Goal: Task Accomplishment & Management: Use online tool/utility

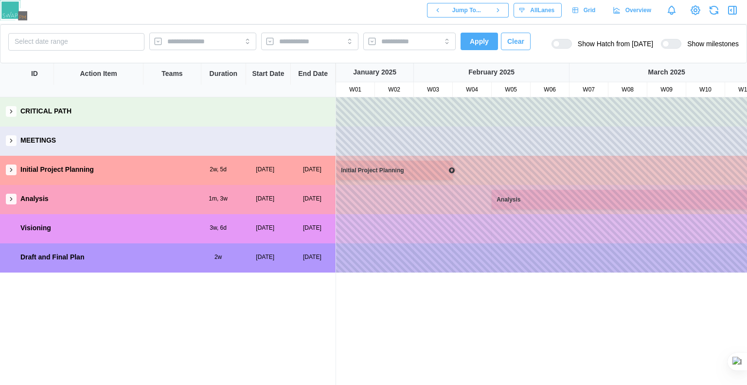
click at [564, 45] on div at bounding box center [566, 43] width 12 height 9
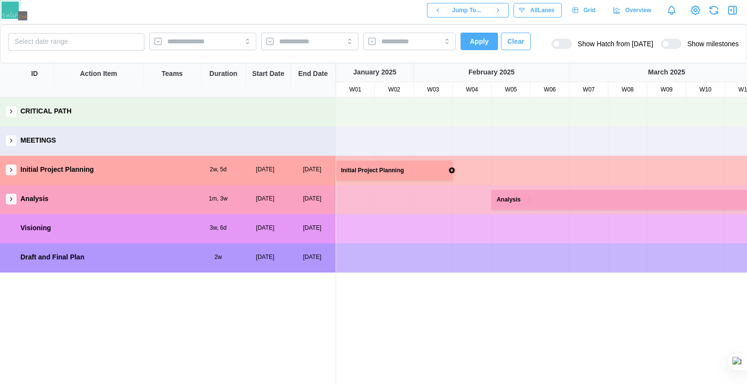
click at [671, 45] on div at bounding box center [675, 43] width 12 height 9
click at [669, 43] on div at bounding box center [666, 43] width 7 height 7
click at [679, 43] on div at bounding box center [675, 43] width 12 height 9
click at [449, 170] on div at bounding box center [452, 170] width 8 height 8
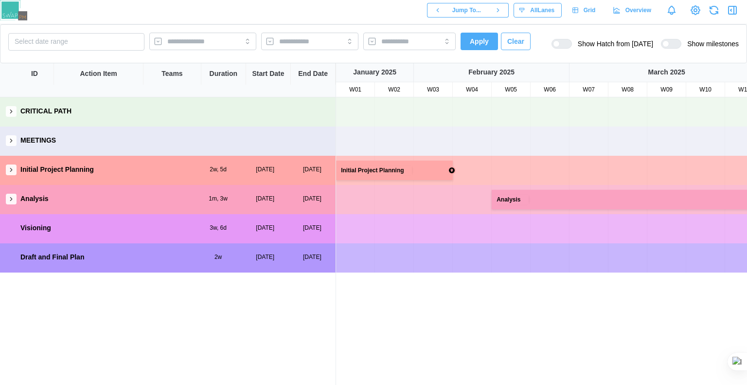
click at [560, 43] on div at bounding box center [556, 43] width 7 height 7
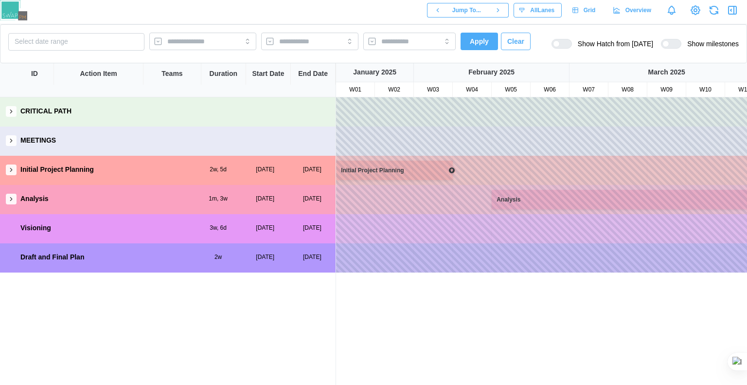
click at [563, 43] on div at bounding box center [566, 43] width 12 height 9
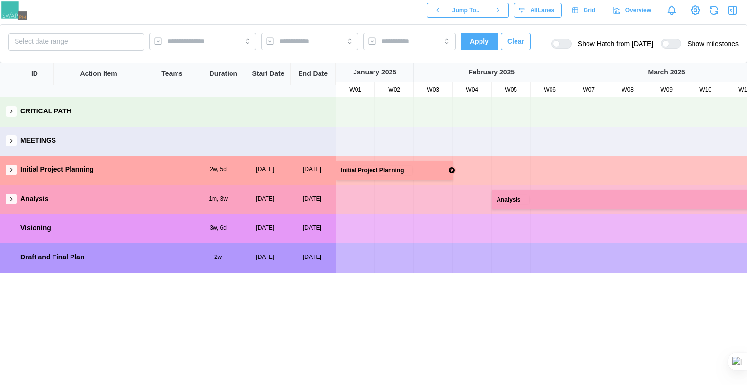
click at [560, 47] on div at bounding box center [556, 43] width 7 height 7
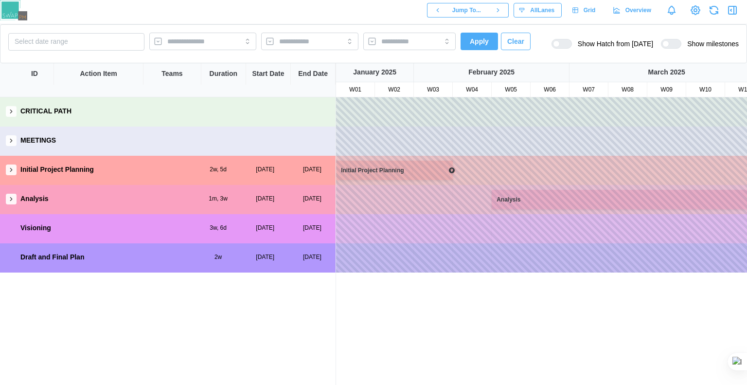
click at [566, 35] on div "Select date range Apply Clear Show Hatch from [DATE] Show milestones" at bounding box center [373, 44] width 731 height 22
click at [7, 201] on button "button" at bounding box center [11, 199] width 11 height 11
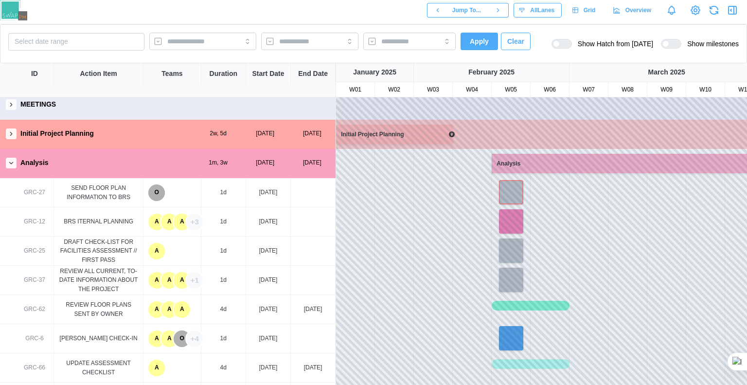
scroll to position [49, 0]
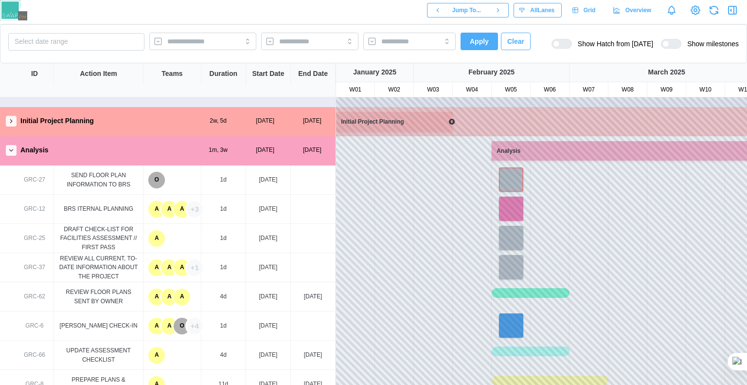
click at [41, 214] on div "GRC-12" at bounding box center [35, 209] width 38 height 28
drag, startPoint x: 41, startPoint y: 214, endPoint x: 64, endPoint y: 226, distance: 25.5
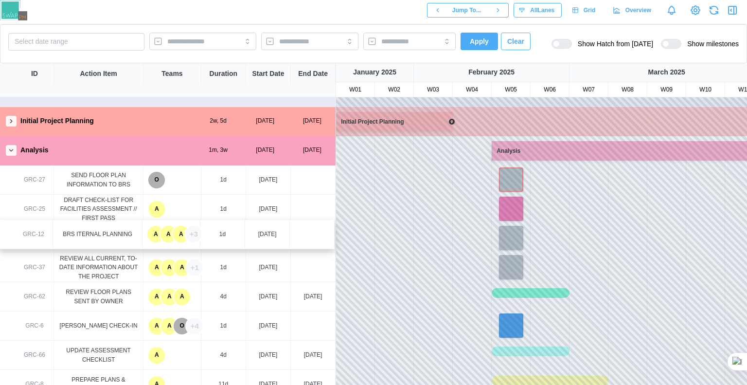
drag, startPoint x: 121, startPoint y: 214, endPoint x: 122, endPoint y: 246, distance: 32.1
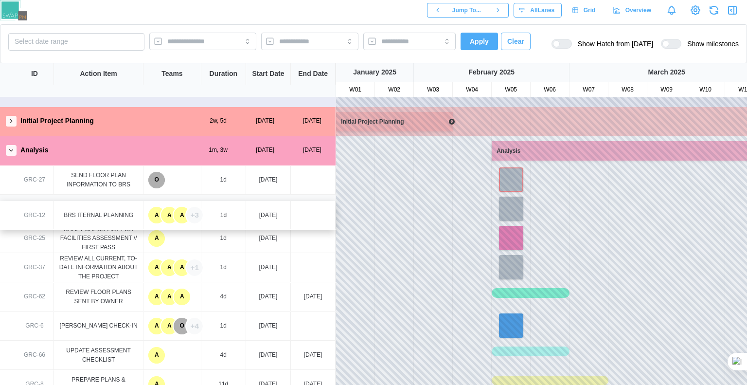
drag, startPoint x: 122, startPoint y: 246, endPoint x: 122, endPoint y: 216, distance: 30.2
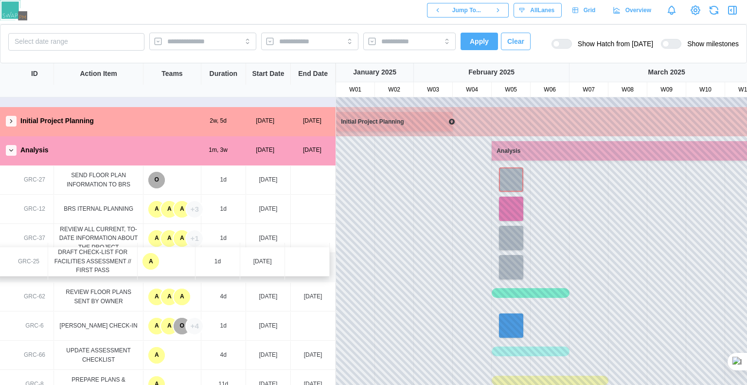
drag, startPoint x: 103, startPoint y: 235, endPoint x: 96, endPoint y: 261, distance: 26.5
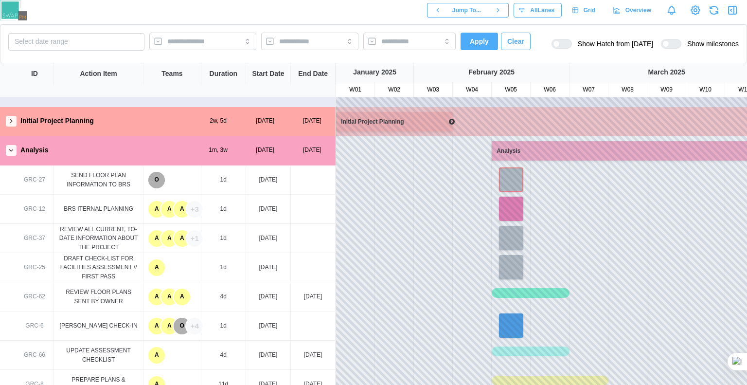
drag, startPoint x: 96, startPoint y: 261, endPoint x: 97, endPoint y: 238, distance: 22.9
click at [202, 269] on div "+1" at bounding box center [194, 267] width 17 height 17
click at [223, 299] on div "ARCHITECTURE - JENNA..." at bounding box center [239, 296] width 89 height 11
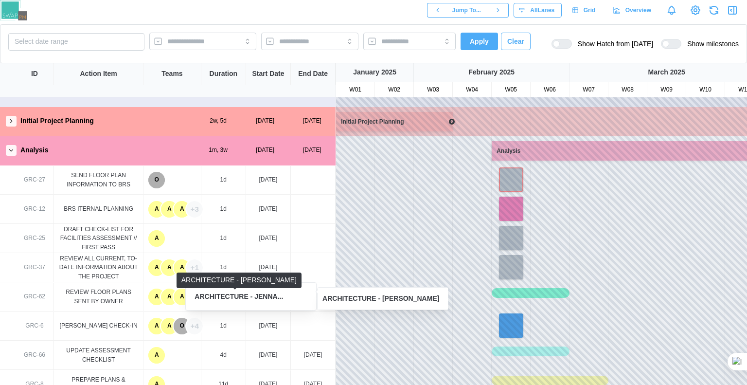
drag, startPoint x: 223, startPoint y: 299, endPoint x: 356, endPoint y: 311, distance: 133.4
click at [358, 312] on div at bounding box center [706, 325] width 740 height 29
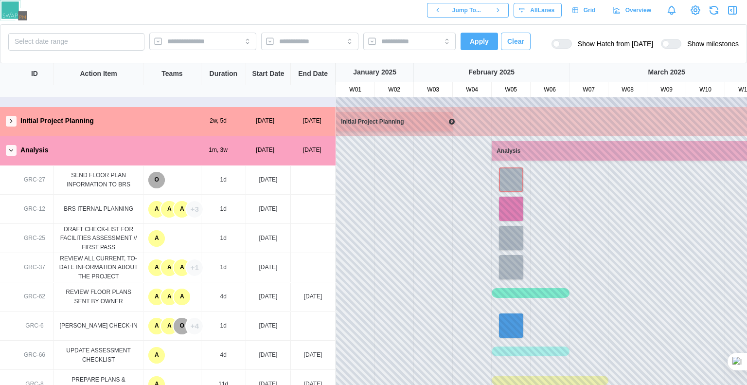
click at [198, 327] on div "+4" at bounding box center [194, 326] width 17 height 17
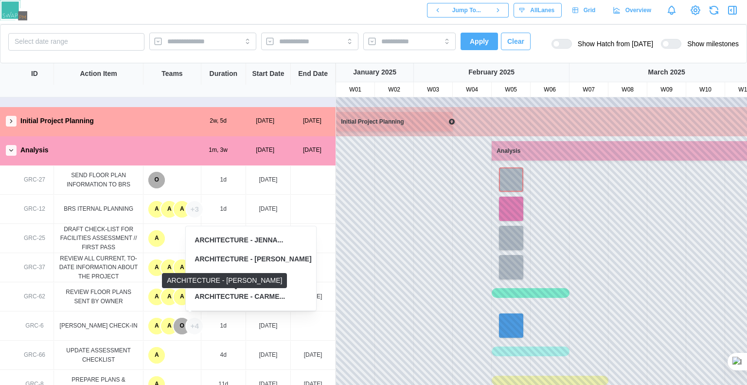
click at [247, 294] on div "ARCHITECTURE - CARME..." at bounding box center [240, 296] width 90 height 11
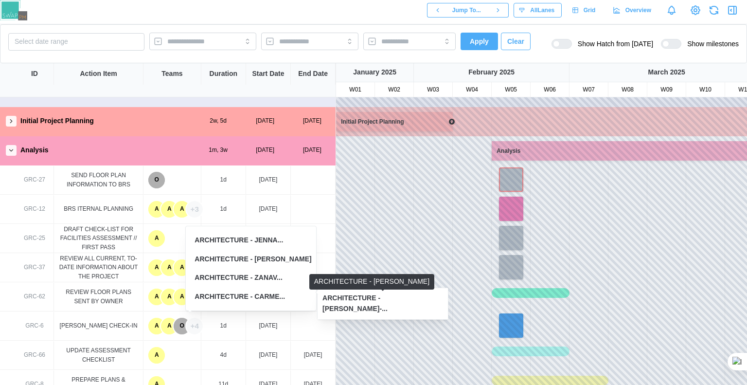
click at [327, 306] on div "ARCHITECTURE - [PERSON_NAME]-..." at bounding box center [383, 303] width 121 height 21
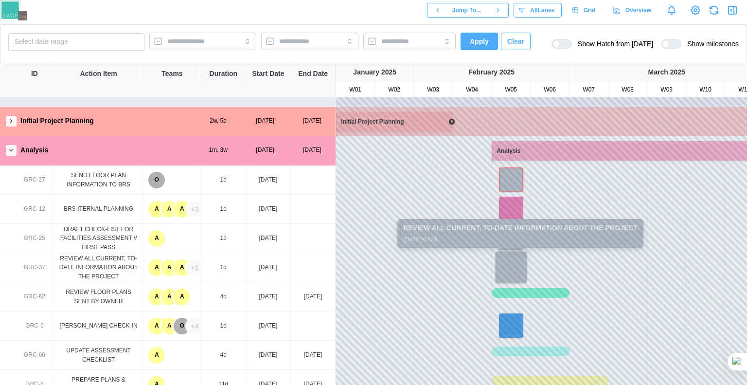
click at [515, 268] on div at bounding box center [512, 268] width 32 height 32
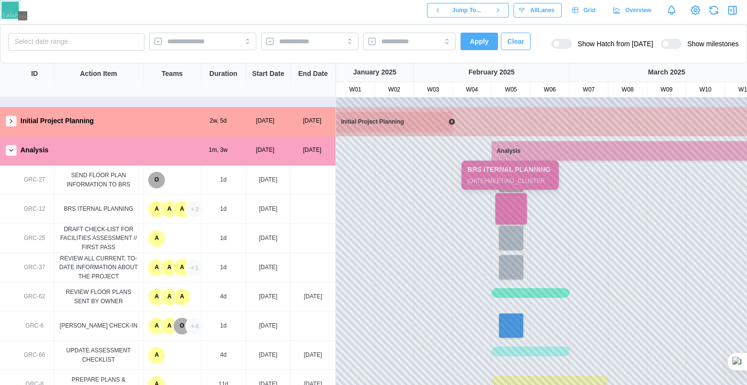
click at [521, 204] on div at bounding box center [512, 209] width 32 height 32
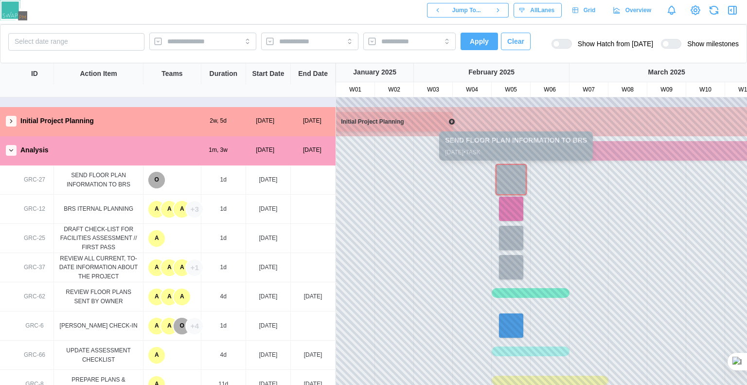
click at [514, 184] on div at bounding box center [512, 180] width 32 height 32
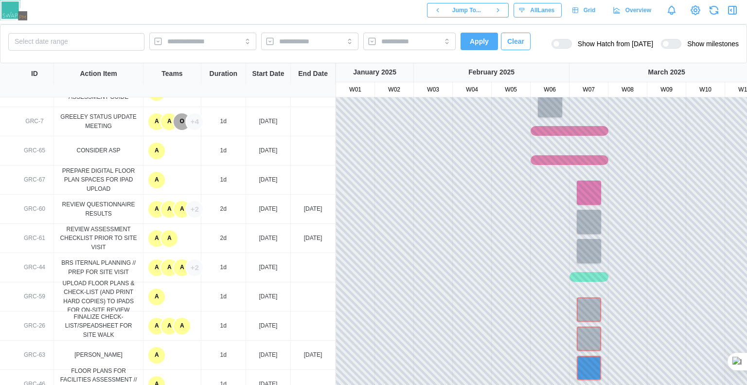
scroll to position [438, 0]
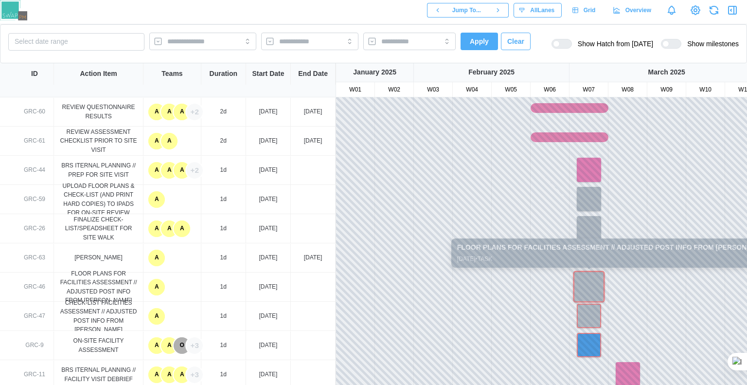
click at [594, 290] on div at bounding box center [590, 287] width 32 height 32
click at [584, 283] on div at bounding box center [590, 287] width 32 height 32
